Goal: Book appointment/travel/reservation

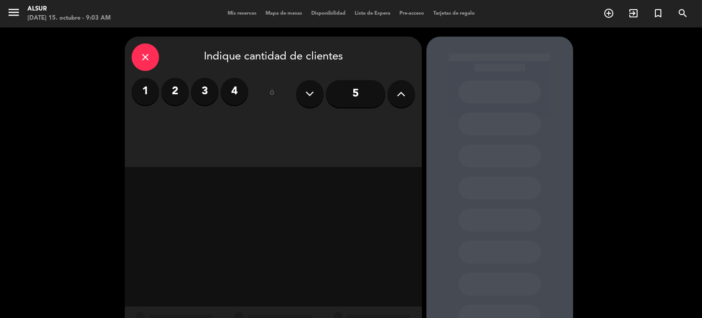
click at [232, 13] on span "Mis reservas" at bounding box center [242, 13] width 38 height 5
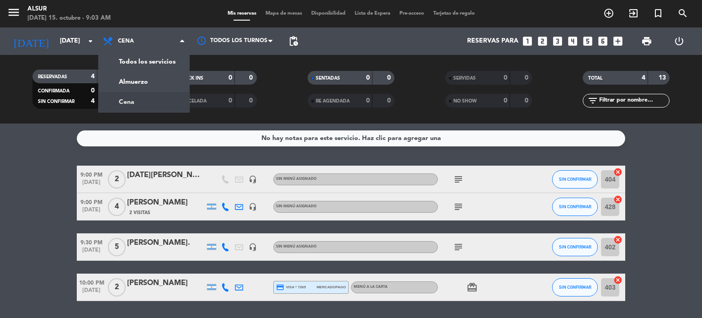
click at [25, 157] on div "No hay notas para este servicio. Haz clic para agregar una 9:00 PM [DATE] 2 [DA…" at bounding box center [351, 220] width 702 height 194
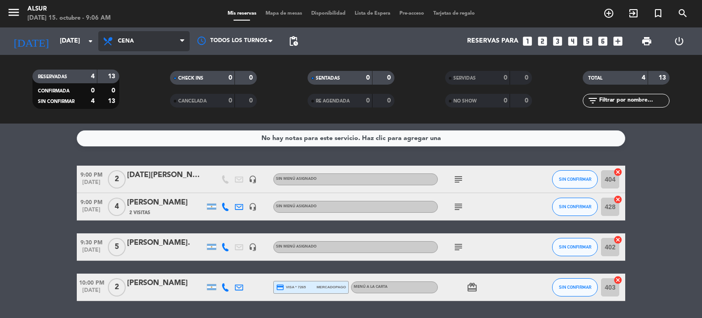
click at [139, 34] on span "Cena" at bounding box center [143, 41] width 91 height 20
click at [133, 78] on div "menu Alsur [DATE] 15. octubre - 9:06 AM Mis reservas Mapa de mesas Disponibilid…" at bounding box center [351, 61] width 702 height 123
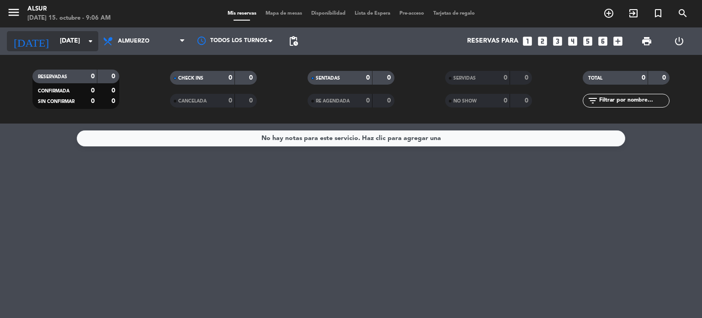
click at [68, 40] on input "[DATE]" at bounding box center [98, 41] width 87 height 16
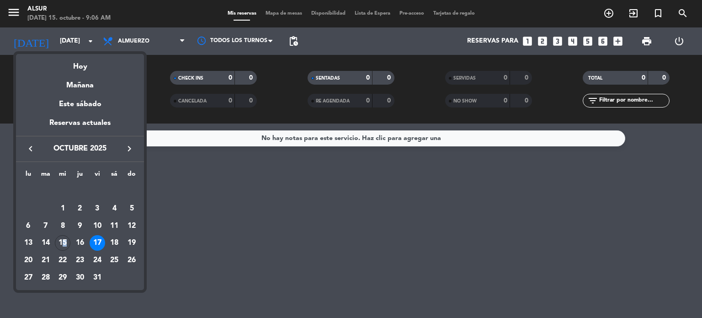
click at [66, 243] on div "15" at bounding box center [63, 243] width 16 height 16
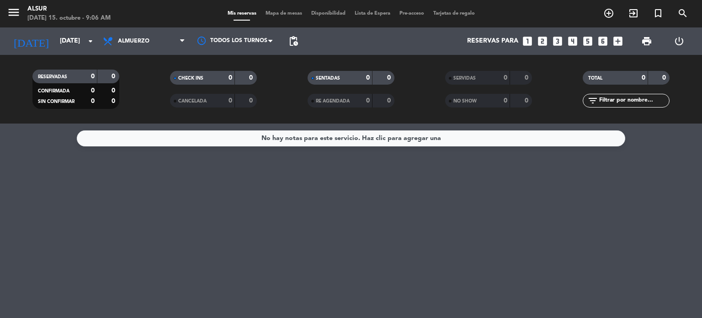
type input "[DATE]"
click at [512, 214] on div "No hay notas para este servicio. Haz clic para agregar una" at bounding box center [351, 220] width 702 height 194
